Goal: Information Seeking & Learning: Find specific fact

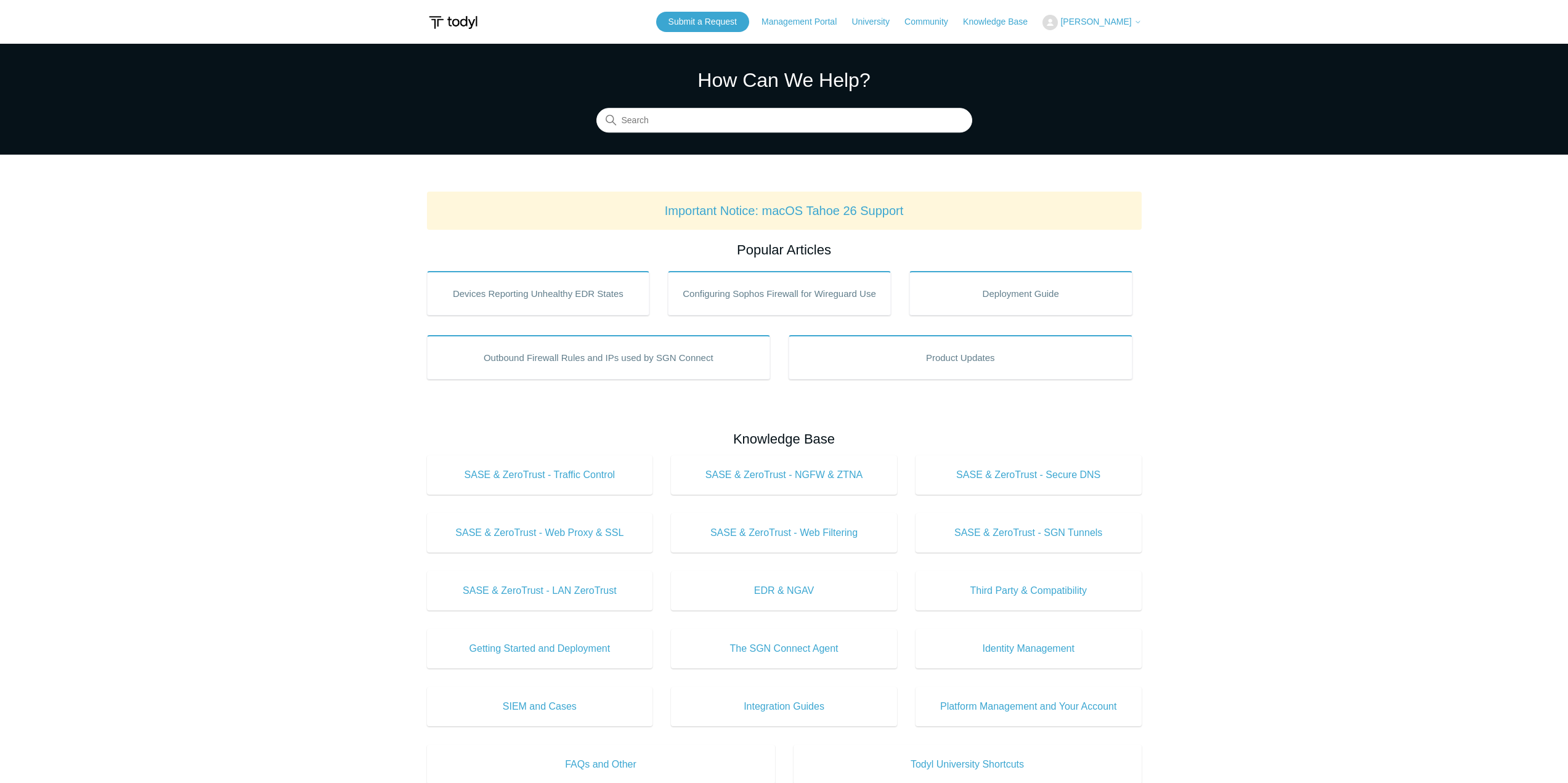
click at [686, 133] on section "How Can We Help? Search" at bounding box center [784, 98] width 1568 height 111
click at [678, 122] on input "Search" at bounding box center [784, 121] width 376 height 25
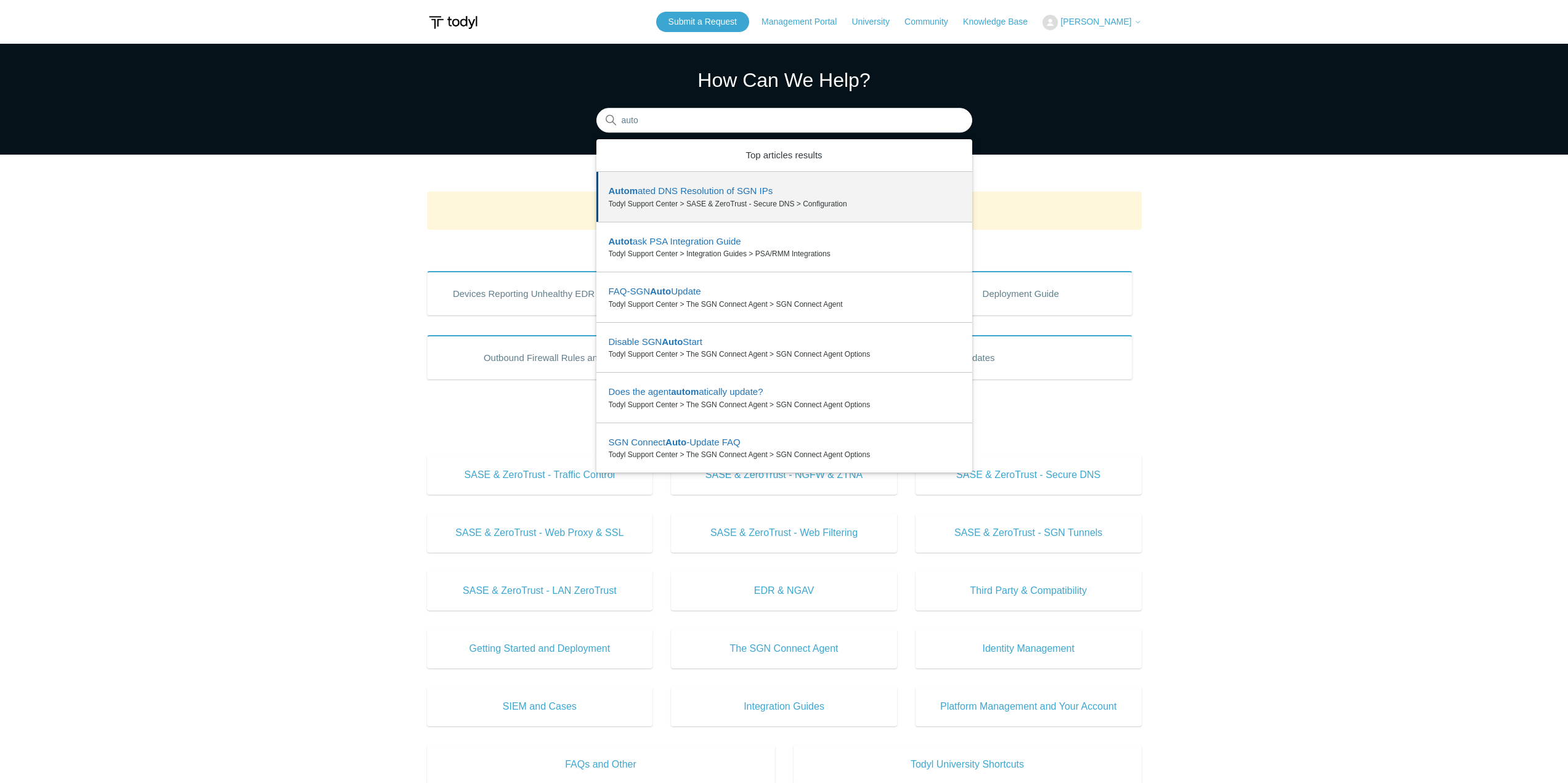
click at [1336, 244] on main "Todyl Support Center How Can We Help? Search There are 6 results for your searc…" at bounding box center [784, 576] width 1568 height 1066
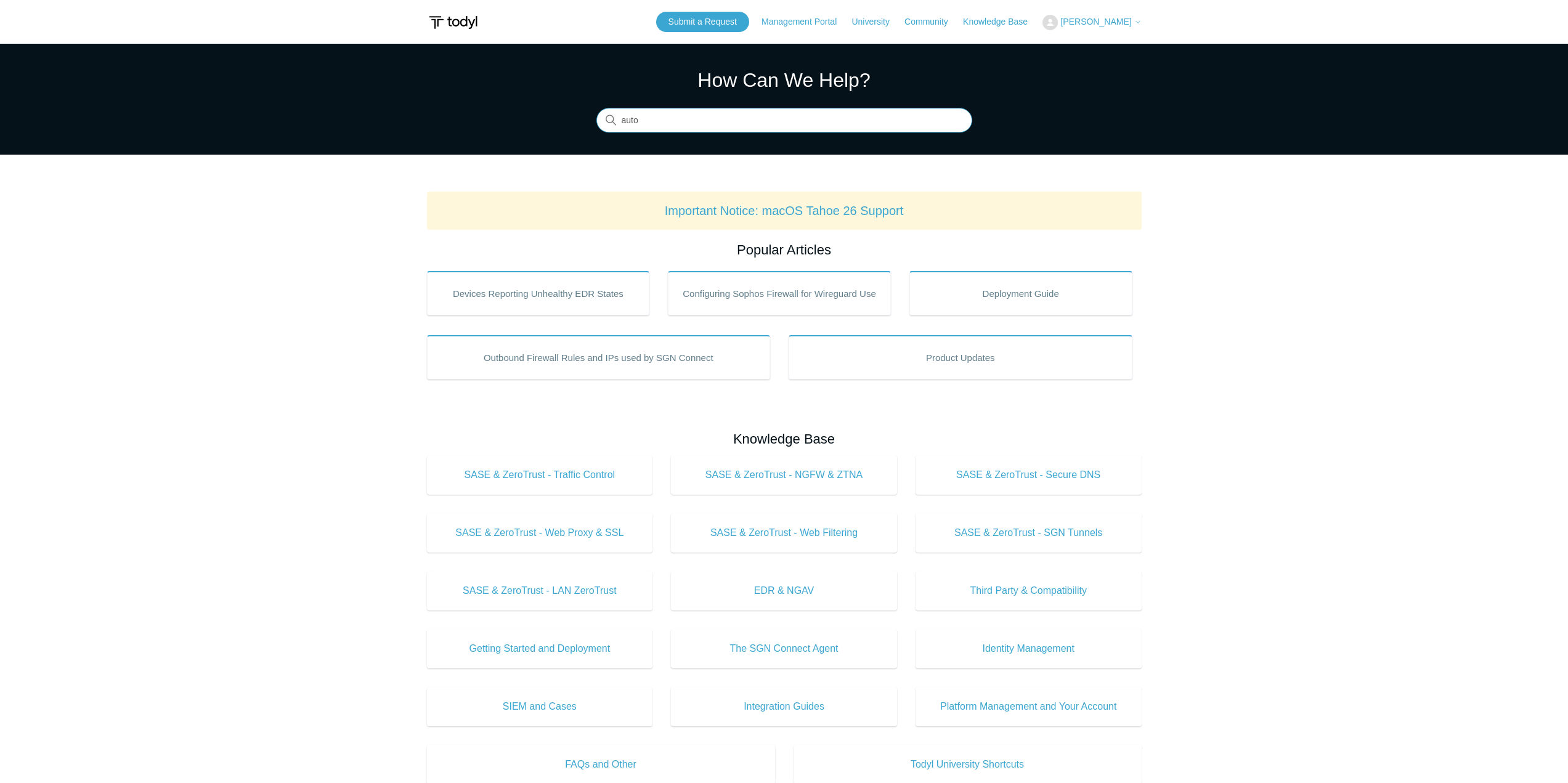
click at [647, 123] on input "auto" at bounding box center [784, 121] width 376 height 25
type input "commvault"
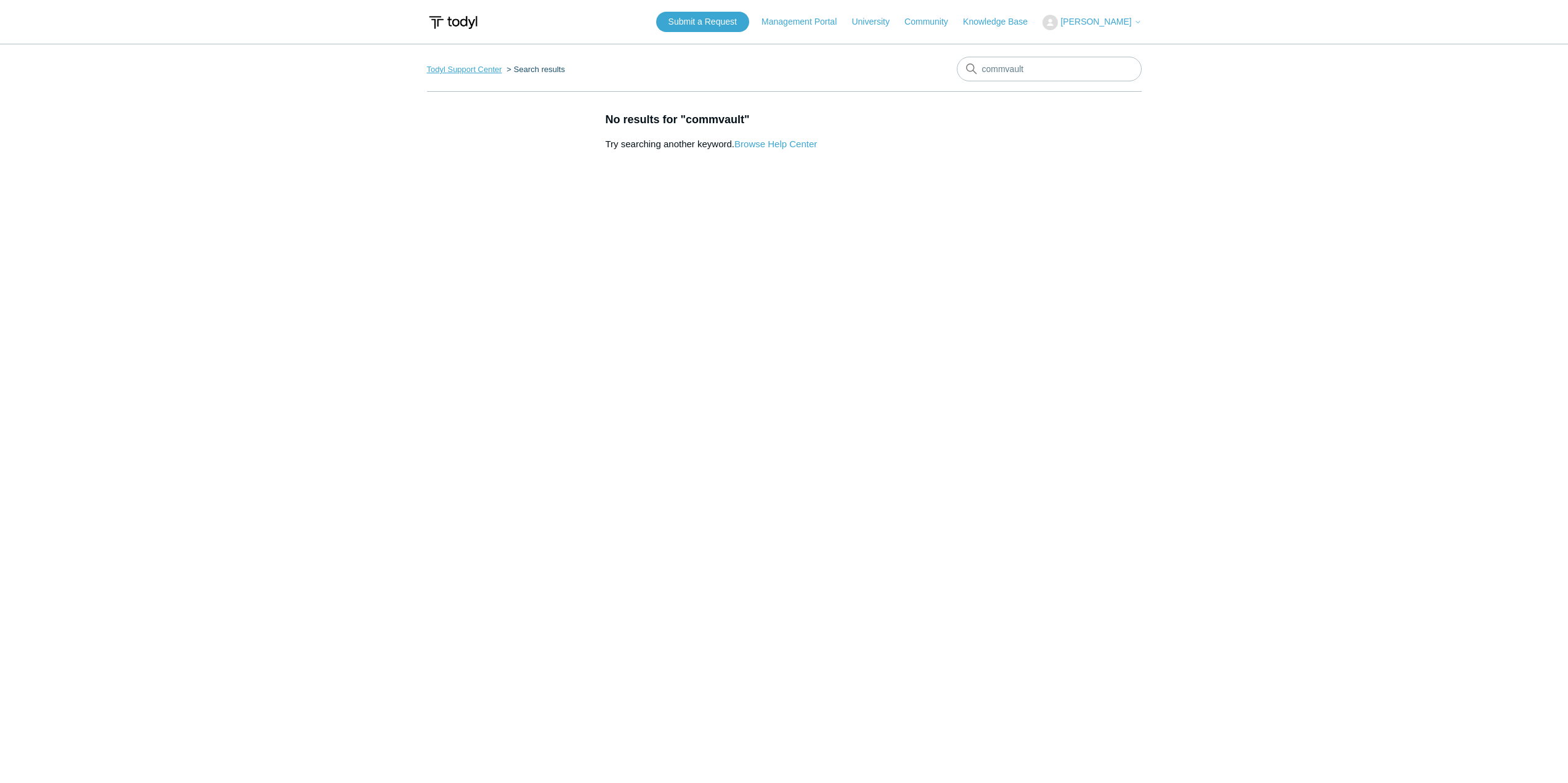
click at [469, 66] on link "Todyl Support Center" at bounding box center [464, 69] width 75 height 9
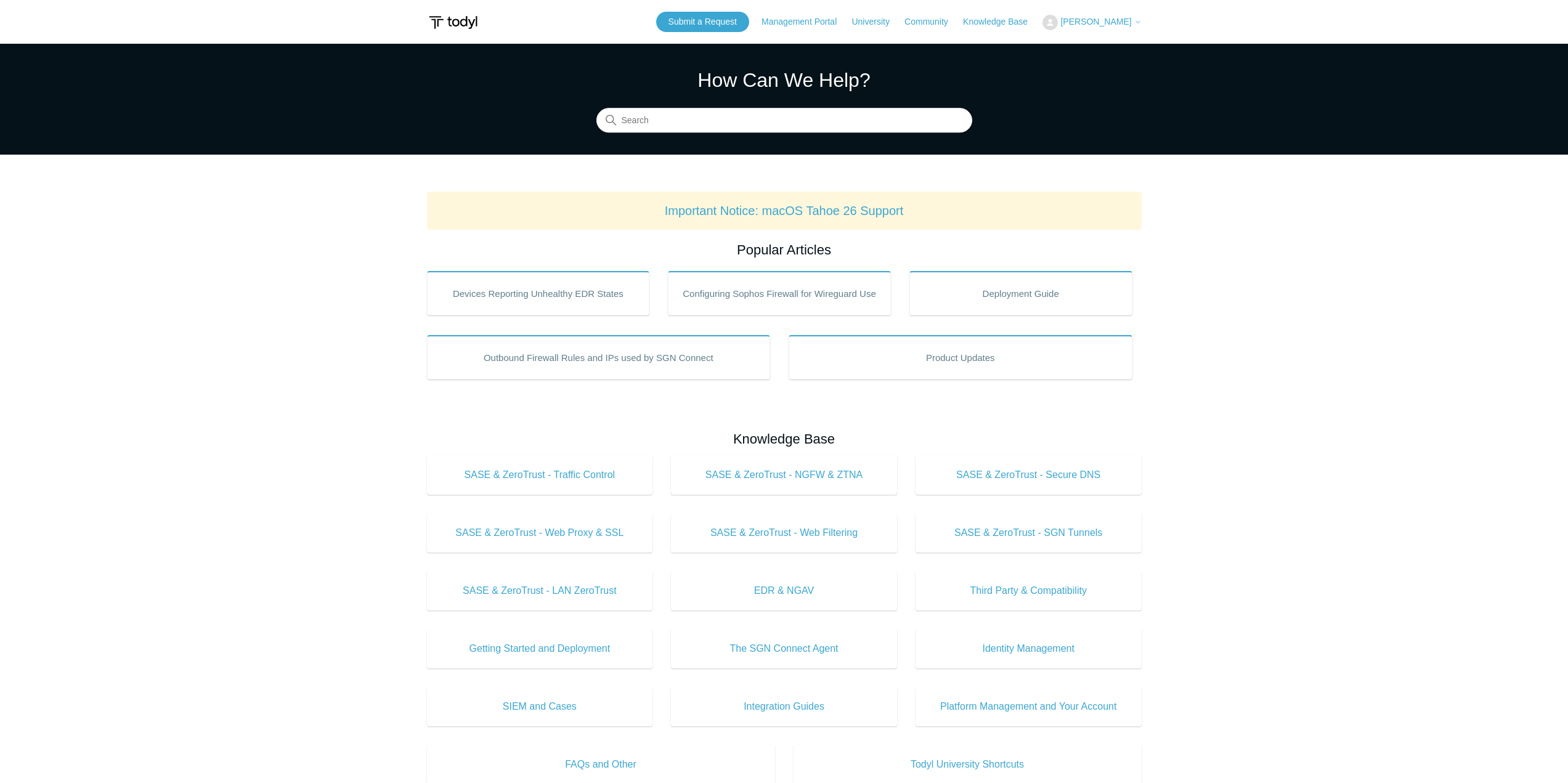
click at [729, 138] on section "How Can We Help? Search" at bounding box center [784, 98] width 1568 height 111
click at [729, 136] on section "How Can We Help? Search" at bounding box center [784, 98] width 1568 height 111
click at [726, 127] on input "Search" at bounding box center [784, 121] width 376 height 25
type input "commvault"
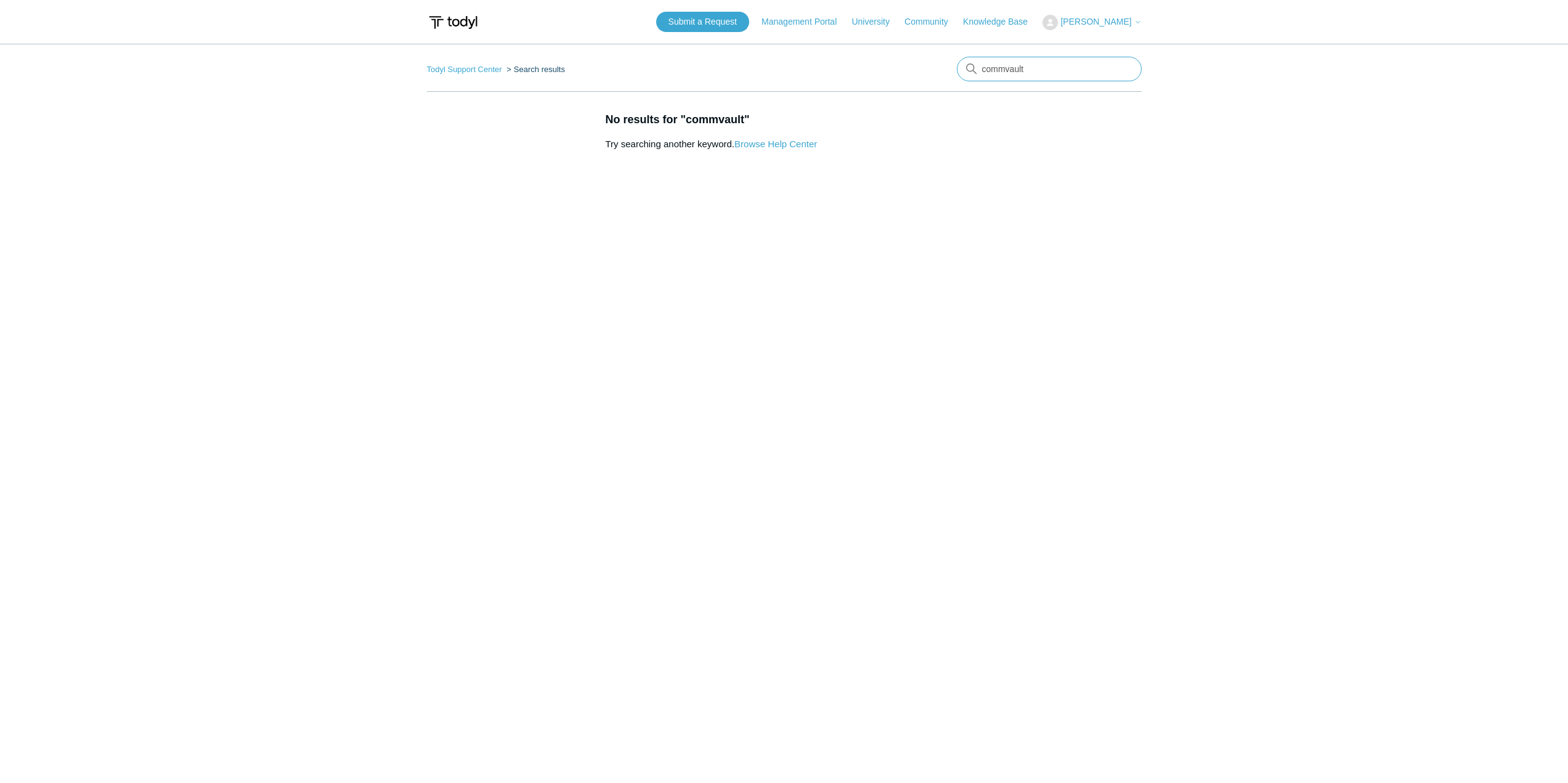
click at [1066, 70] on input "commvault" at bounding box center [1049, 68] width 185 height 25
click at [1066, 70] on input "commvault" at bounding box center [1049, 68] width 185 height 25
type input "exceptions"
